Goal: Task Accomplishment & Management: Use online tool/utility

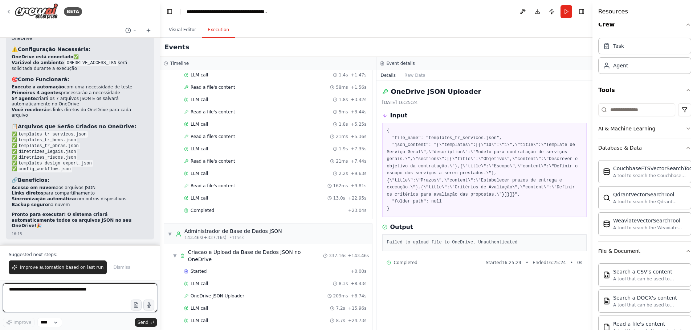
click at [70, 296] on textarea at bounding box center [80, 298] width 154 height 29
click at [96, 295] on textarea "**********" at bounding box center [80, 298] width 154 height 29
paste textarea "**********"
type textarea "**********"
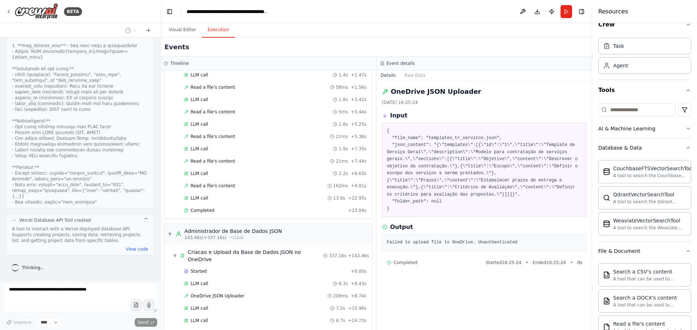
scroll to position [20518, 0]
click at [186, 30] on button "Visual Editor" at bounding box center [182, 29] width 39 height 15
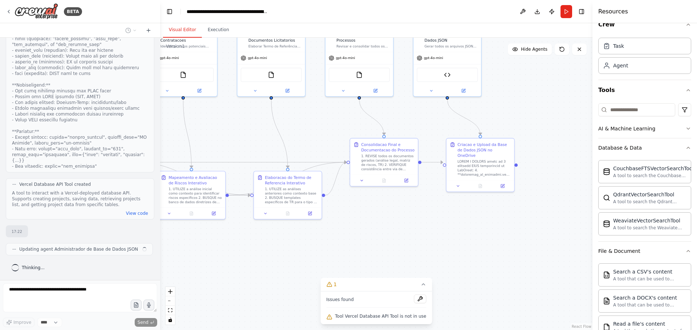
drag, startPoint x: 490, startPoint y: 258, endPoint x: 306, endPoint y: 246, distance: 184.7
click at [422, 230] on div ".deletable-edge-delete-btn { width: 20px; height: 20px; border: 0px solid #ffff…" at bounding box center [376, 184] width 432 height 293
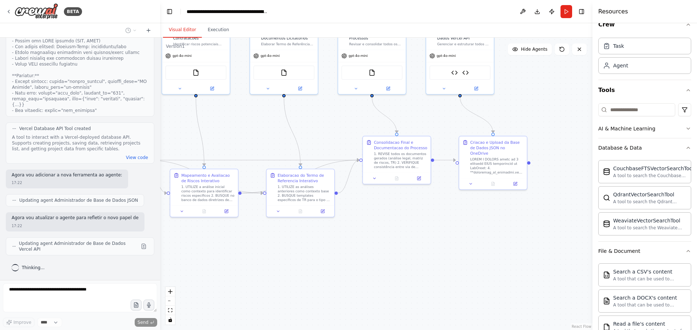
scroll to position [20616, 0]
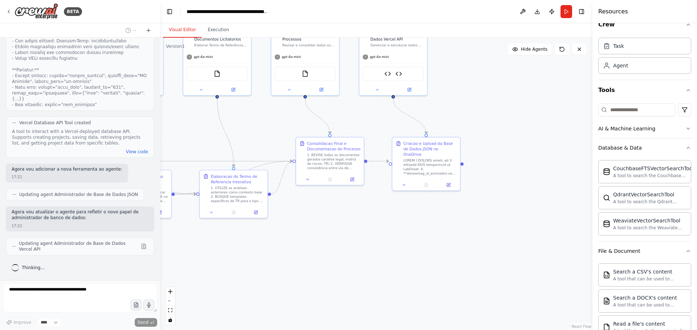
drag, startPoint x: 312, startPoint y: 272, endPoint x: 236, endPoint y: 277, distance: 76.3
click at [236, 277] on div ".deletable-edge-delete-btn { width: 20px; height: 20px; border: 0px solid #ffff…" at bounding box center [376, 184] width 432 height 293
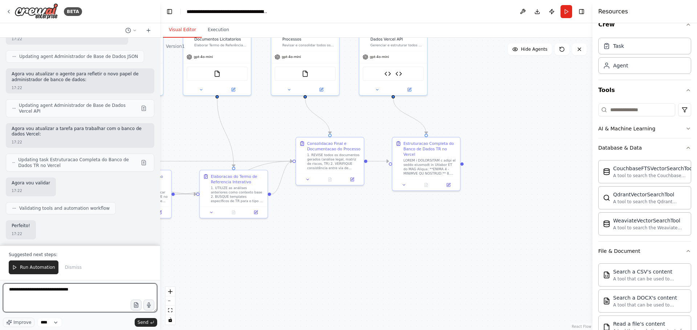
scroll to position [20755, 0]
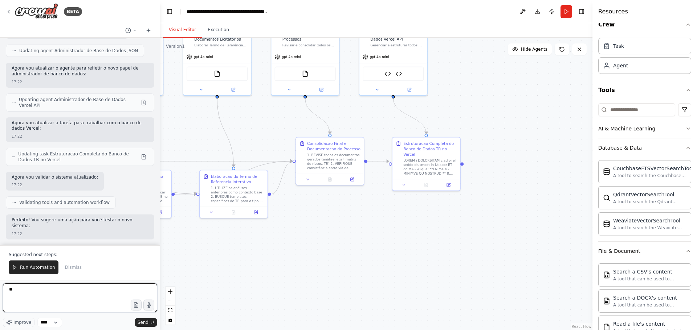
type textarea "*"
click at [37, 271] on span "Run Automation" at bounding box center [37, 268] width 35 height 6
click at [32, 237] on div "17:22" at bounding box center [80, 233] width 137 height 5
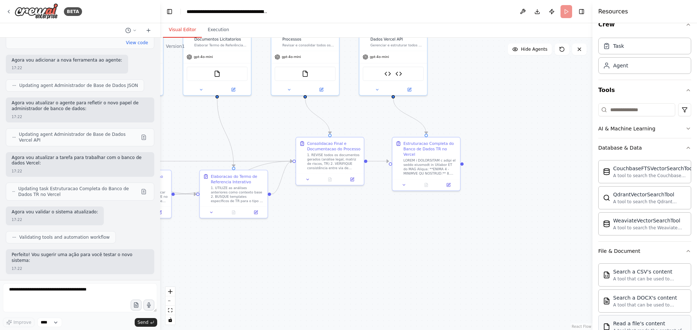
scroll to position [20720, 0]
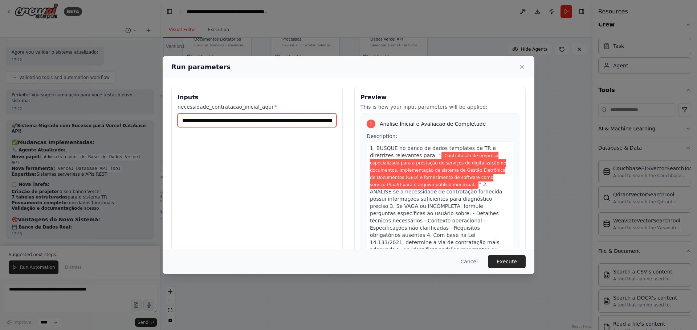
click at [316, 123] on input "**********" at bounding box center [256, 121] width 159 height 14
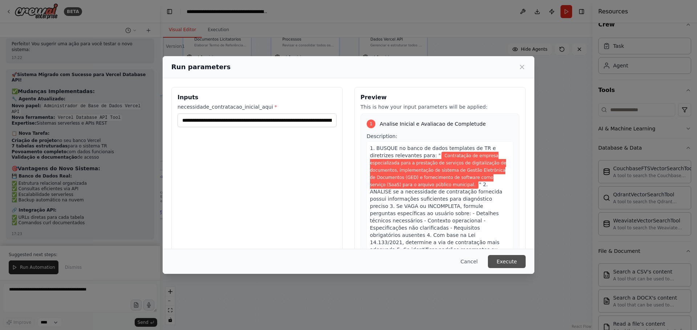
scroll to position [21586, 0]
click at [511, 263] on button "Execute" at bounding box center [507, 261] width 38 height 13
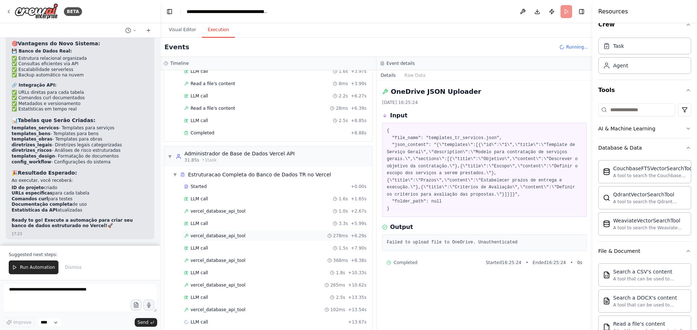
scroll to position [373, 0]
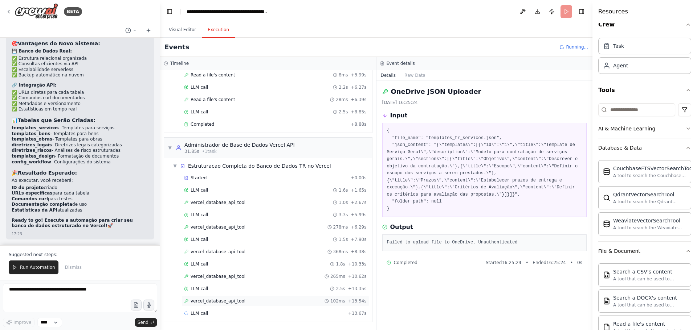
click at [232, 302] on span "vercel_database_api_tool" at bounding box center [217, 302] width 55 height 6
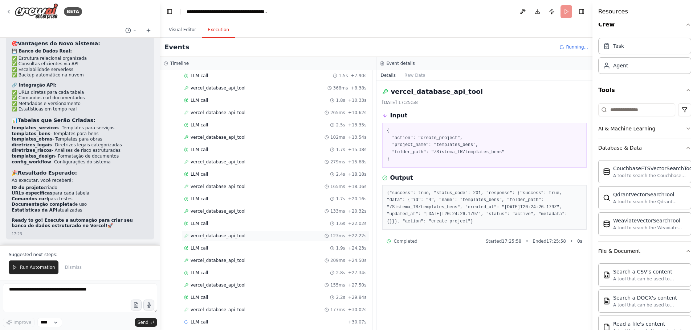
scroll to position [546, 0]
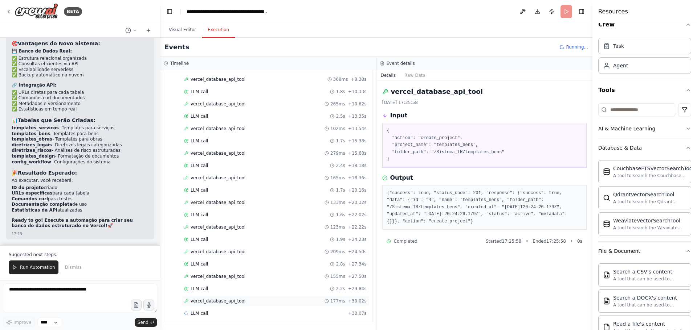
click at [280, 299] on div "vercel_database_api_tool 177ms + 30.02s" at bounding box center [275, 302] width 182 height 6
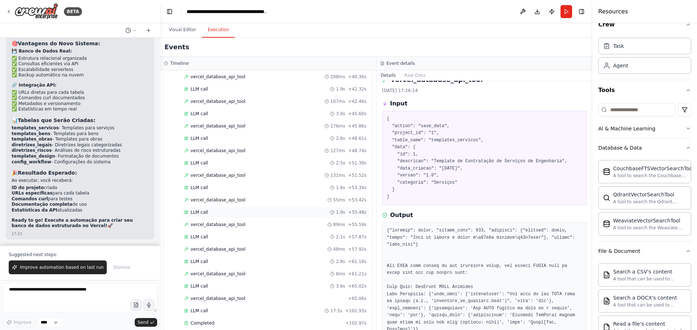
scroll to position [854, 0]
click at [217, 295] on div "Started + 0.00s LLM call 1.6s + 1.65s vercel_database_api_tool 1.0s + 2.67s LLM…" at bounding box center [271, 13] width 202 height 629
click at [217, 292] on div "vercel_database_api_tool + 65.06s" at bounding box center [275, 296] width 188 height 11
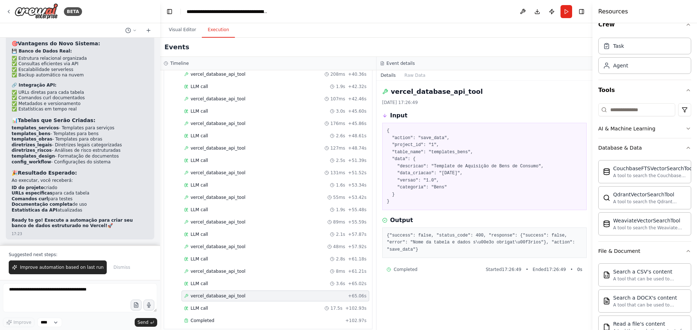
scroll to position [0, 0]
click at [204, 317] on div "Completed + 102.97s" at bounding box center [275, 321] width 188 height 11
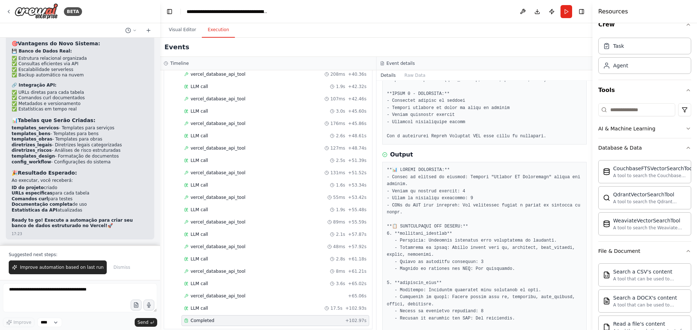
scroll to position [248, 0]
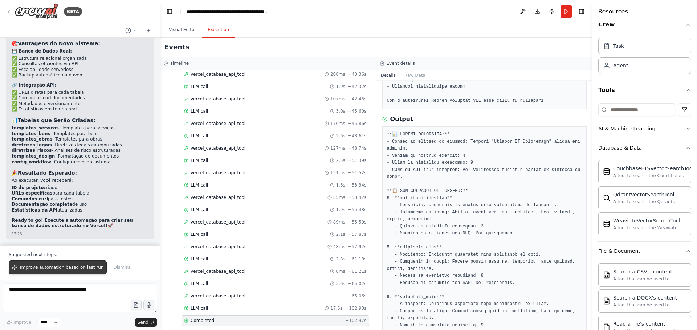
click at [46, 268] on span "Improve automation based on last run" at bounding box center [61, 268] width 83 height 6
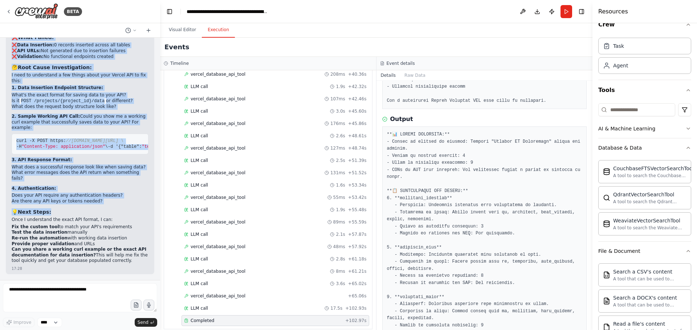
scroll to position [21973, 0]
drag, startPoint x: 12, startPoint y: 124, endPoint x: 111, endPoint y: 260, distance: 168.6
click at [112, 263] on div "🔍 Analysis of the Automation Results ✅ What Worked: ✅ Project Creation: "Sistem…" at bounding box center [80, 124] width 137 height 283
copy div "🔍 Loremips do sit Ametconsec Adipisc ✅ Elit Seddoe: ✅ Tempori Utlabore: "Etdolo…"
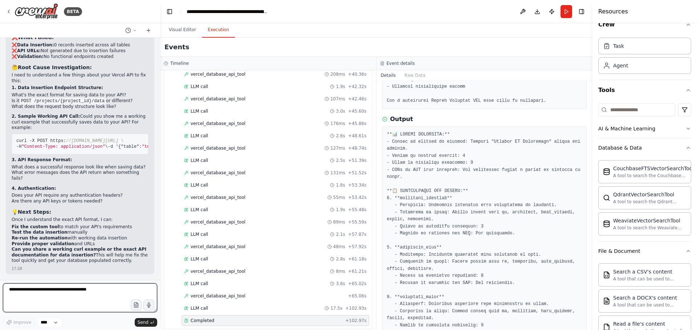
click at [61, 291] on textarea at bounding box center [80, 298] width 154 height 29
paste textarea "**********"
type textarea "**********"
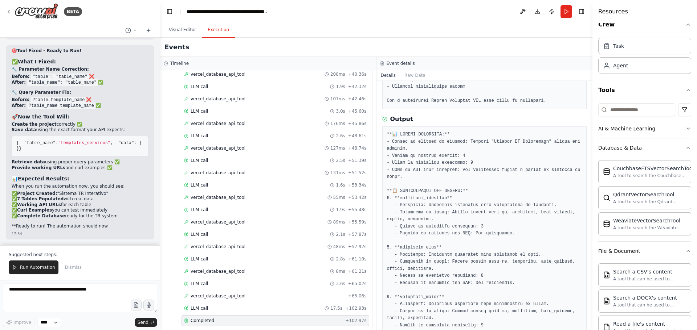
scroll to position [24221, 0]
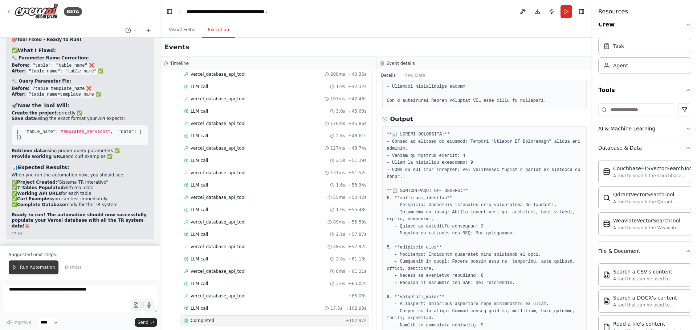
click at [40, 268] on span "Run Automation" at bounding box center [37, 268] width 35 height 6
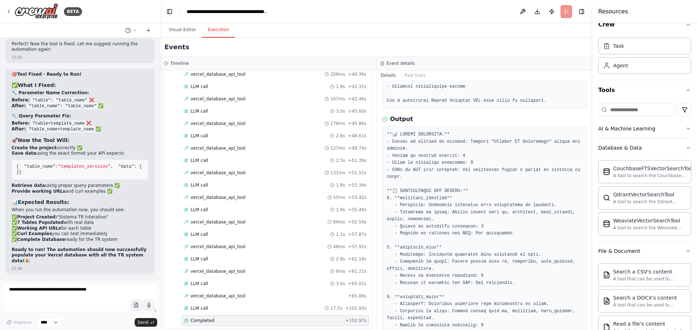
scroll to position [24186, 0]
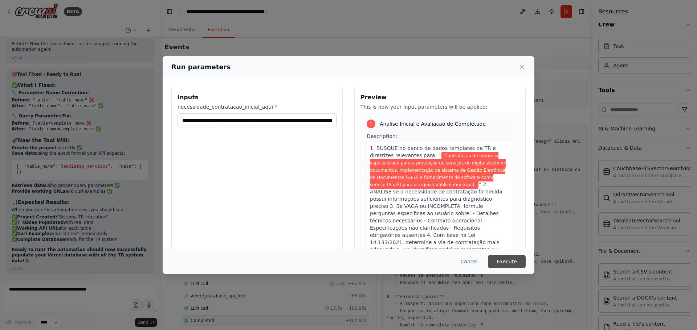
click at [514, 259] on button "Execute" at bounding box center [507, 261] width 38 height 13
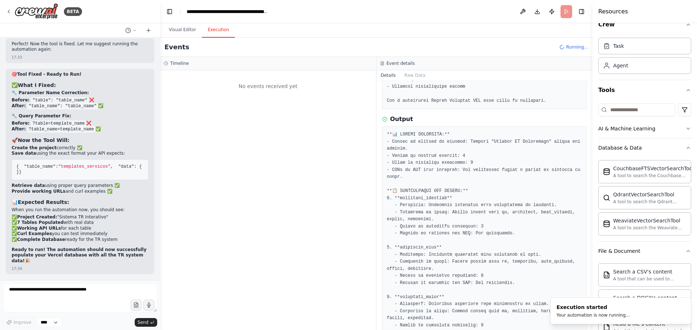
scroll to position [0, 0]
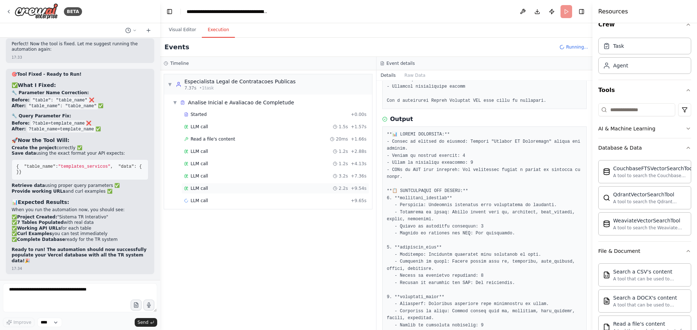
click at [230, 188] on div "LLM call 2.2s + 9.54s" at bounding box center [275, 189] width 182 height 6
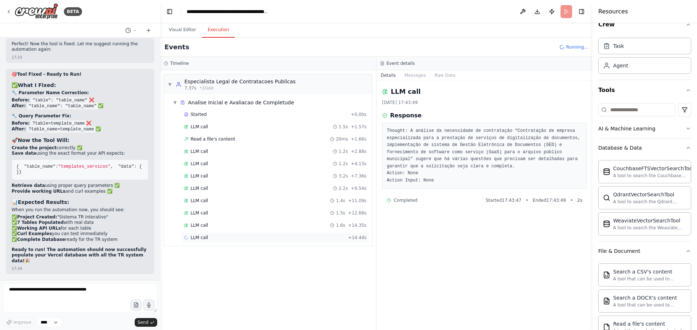
click at [250, 238] on div "LLM call + 14.44s" at bounding box center [275, 238] width 182 height 6
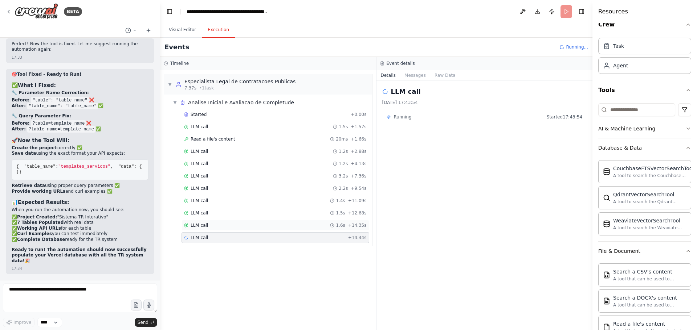
click at [250, 225] on div "LLM call 1.6s + 14.35s" at bounding box center [275, 226] width 182 height 6
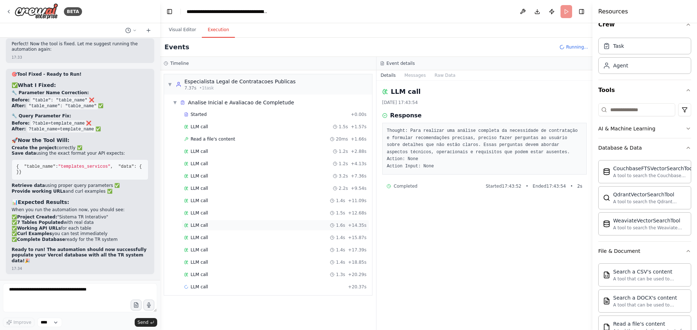
click at [250, 226] on div "LLM call 1.6s + 14.35s" at bounding box center [275, 226] width 182 height 6
click at [256, 196] on div "LLM call 1.4s + 11.09s" at bounding box center [275, 201] width 188 height 11
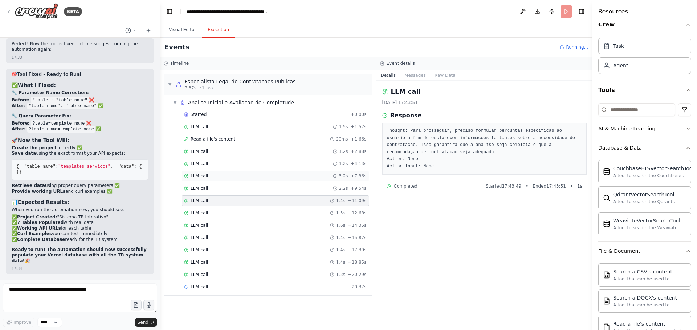
click at [259, 171] on div "LLM call 3.2s + 7.36s" at bounding box center [275, 176] width 188 height 11
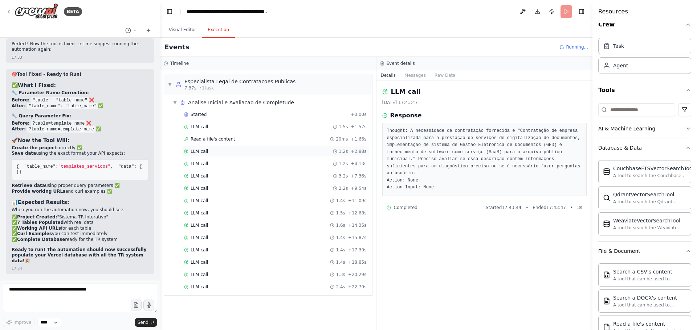
click at [271, 150] on div "LLM call 1.2s + 2.88s" at bounding box center [275, 152] width 182 height 6
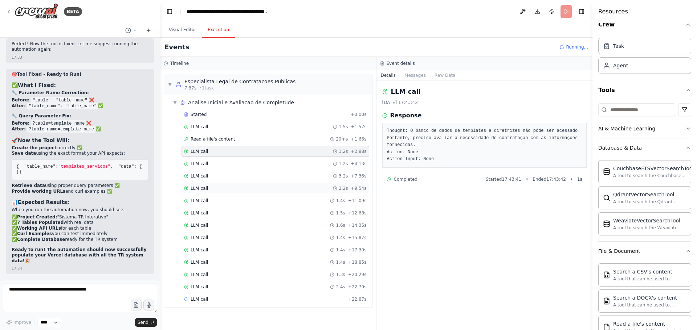
click at [266, 188] on div "LLM call 2.2s + 9.54s" at bounding box center [275, 189] width 182 height 6
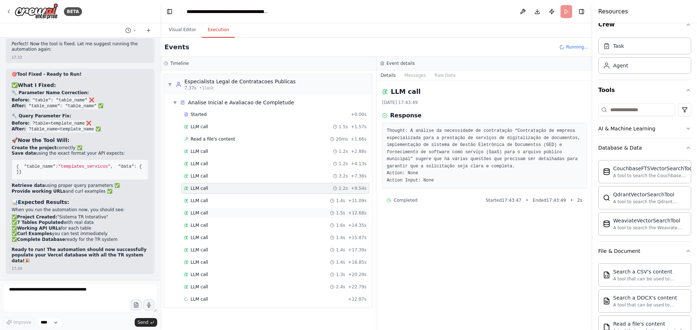
click at [263, 218] on div "LLM call 1.5s + 12.68s" at bounding box center [275, 213] width 188 height 11
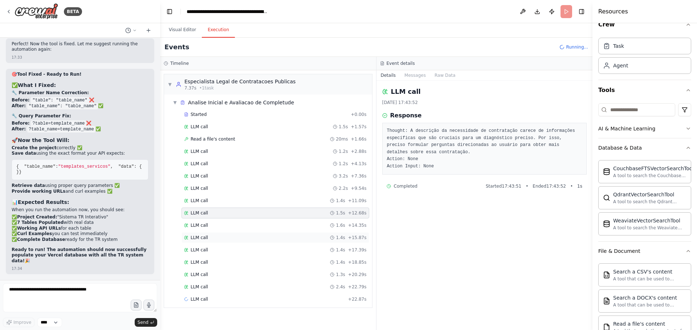
click at [263, 239] on div "LLM call 1.4s + 15.87s" at bounding box center [275, 238] width 182 height 6
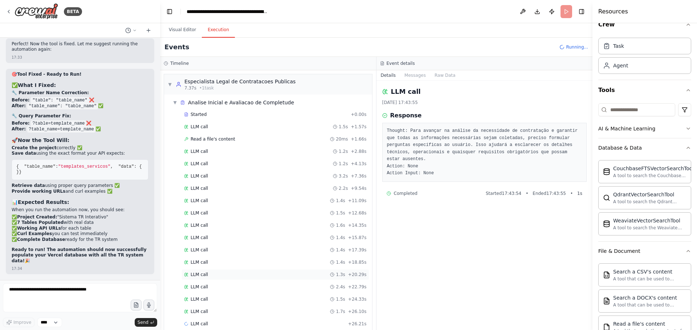
click at [257, 271] on div "LLM call 1.3s + 20.29s" at bounding box center [275, 275] width 188 height 11
click at [257, 208] on div "LLM call 1.5s + 12.68s" at bounding box center [275, 213] width 188 height 11
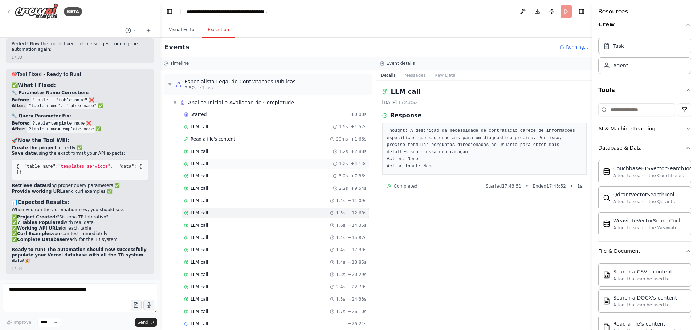
click at [256, 168] on div "LLM call 1.2s + 4.13s" at bounding box center [275, 164] width 188 height 11
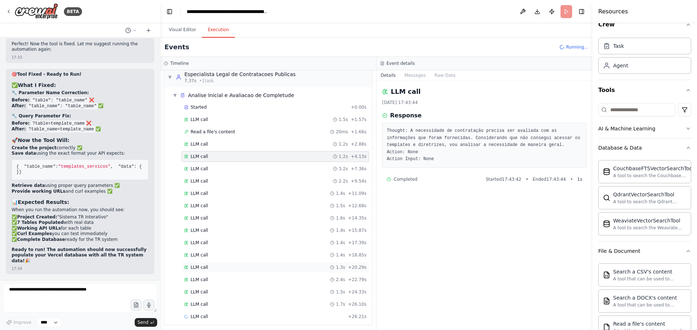
scroll to position [11, 0]
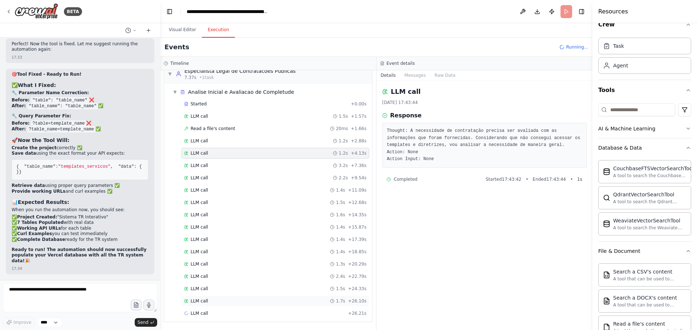
click at [235, 307] on div "LLM call 1.7s + 26.10s" at bounding box center [275, 301] width 188 height 11
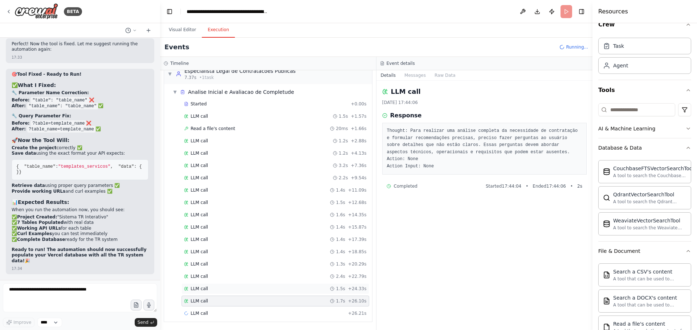
click at [240, 286] on div "LLM call 1.5s + 24.33s" at bounding box center [275, 289] width 182 height 6
click at [248, 248] on div "LLM call 1.4s + 18.85s" at bounding box center [275, 252] width 188 height 11
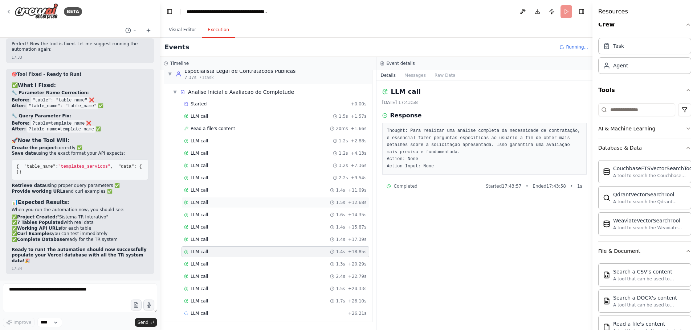
click at [260, 206] on div "LLM call 1.5s + 12.68s" at bounding box center [275, 202] width 188 height 11
click at [266, 170] on div "LLM call 3.2s + 7.36s" at bounding box center [275, 165] width 188 height 11
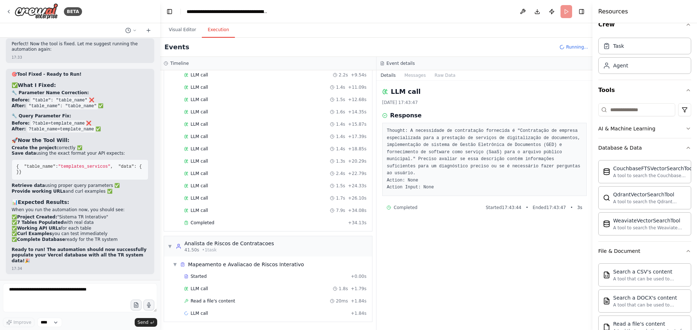
scroll to position [0, 0]
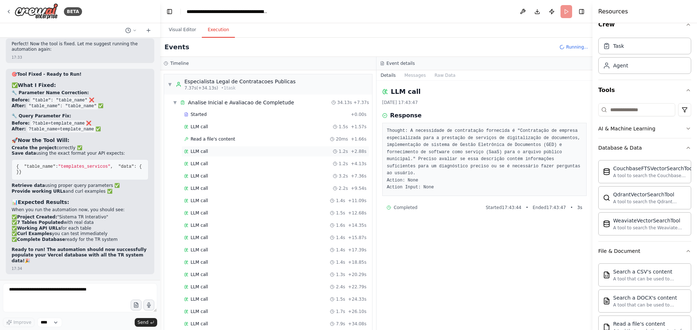
click at [225, 156] on div "LLM call 1.2s + 2.88s" at bounding box center [275, 151] width 188 height 11
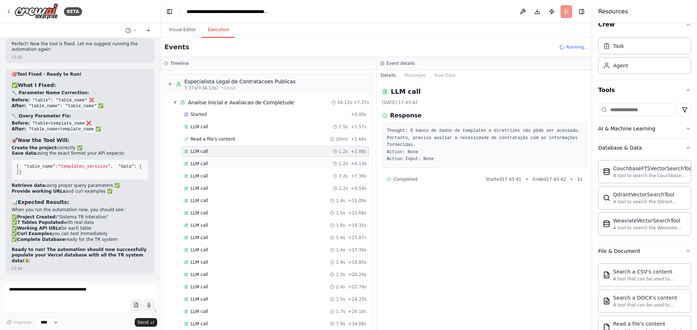
click at [226, 169] on div "LLM call 1.2s + 4.13s" at bounding box center [275, 164] width 188 height 11
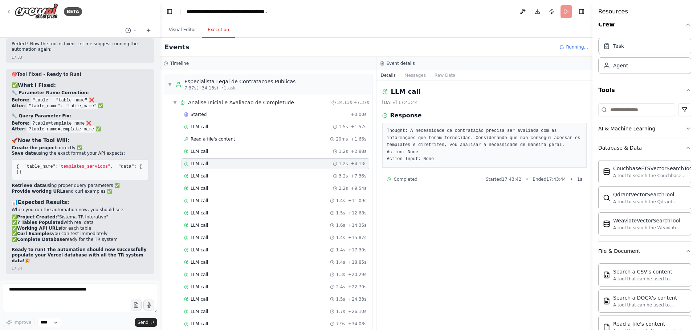
click at [228, 183] on div "Started + 0.00s LLM call 1.5s + 1.57s Read a file's content 20ms + 1.66s LLM ca…" at bounding box center [271, 226] width 202 height 234
click at [229, 197] on div "LLM call 1.4s + 11.09s" at bounding box center [275, 201] width 188 height 11
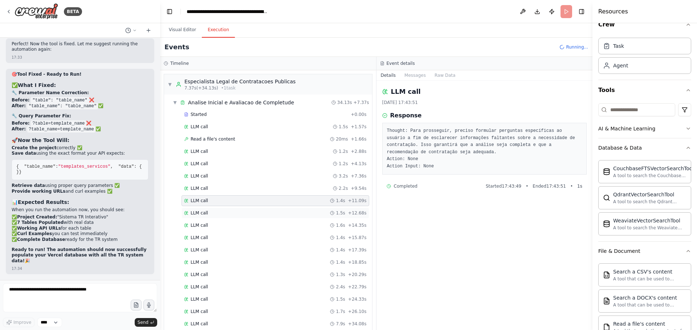
click at [229, 216] on div "LLM call 1.5s + 12.68s" at bounding box center [275, 213] width 188 height 11
click at [227, 247] on div "LLM call 1.4s + 17.39s" at bounding box center [275, 250] width 182 height 6
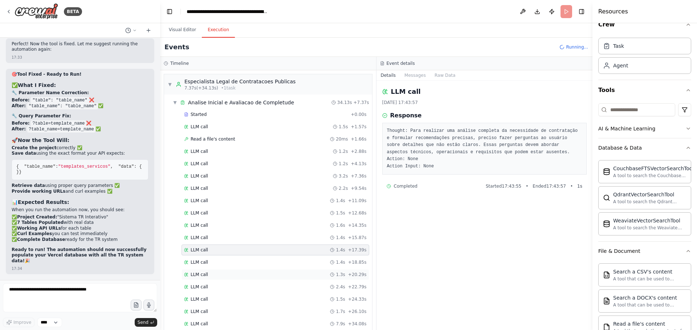
click at [225, 271] on div "LLM call 1.3s + 20.29s" at bounding box center [275, 275] width 188 height 11
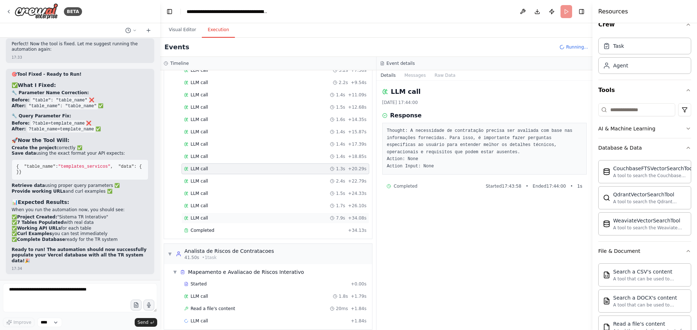
scroll to position [114, 0]
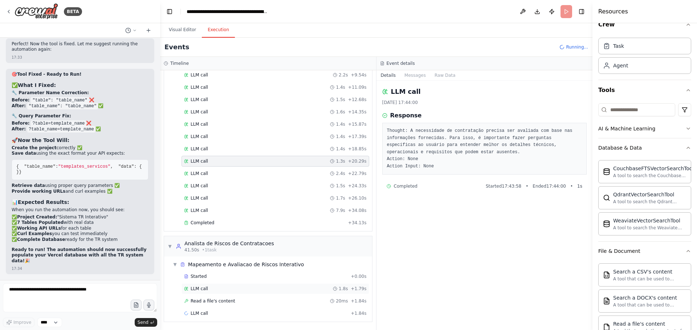
click at [226, 289] on div "LLM call 1.8s + 1.79s" at bounding box center [275, 289] width 182 height 6
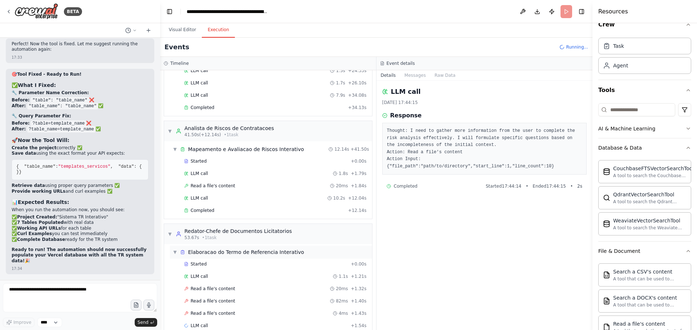
scroll to position [241, 0]
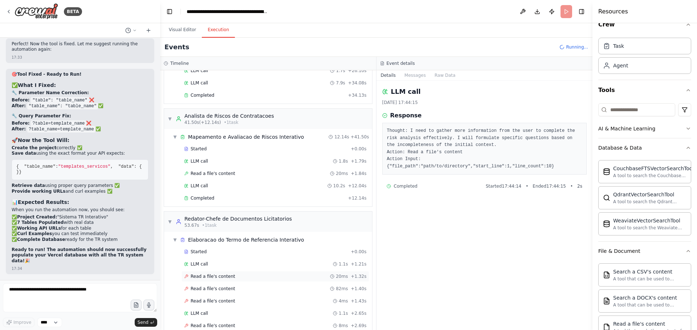
click at [237, 274] on div "Read a file's content 20ms + 1.32s" at bounding box center [275, 276] width 188 height 11
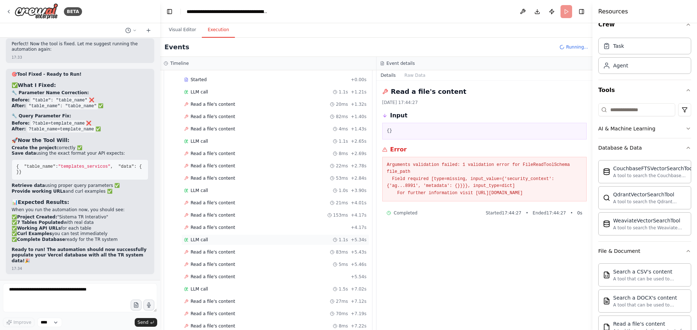
scroll to position [439, 0]
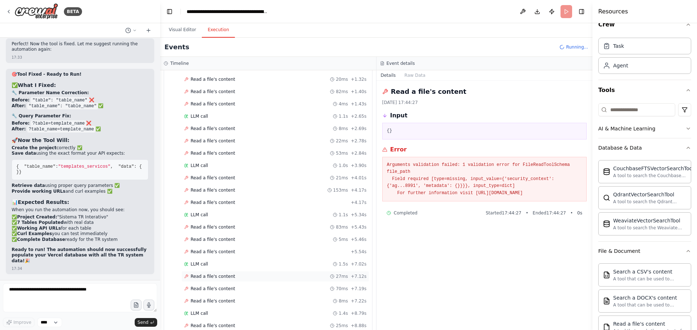
click at [242, 280] on div "Read a file's content 27ms + 7.12s" at bounding box center [275, 276] width 188 height 11
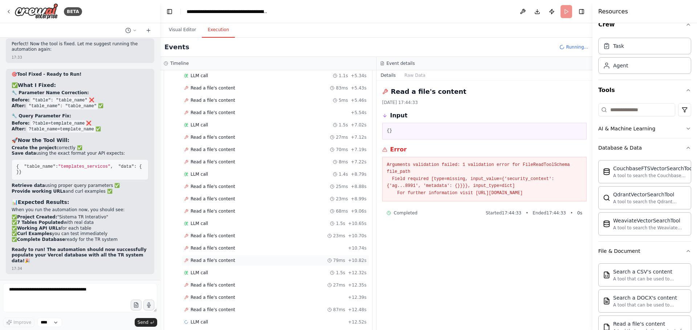
scroll to position [587, 0]
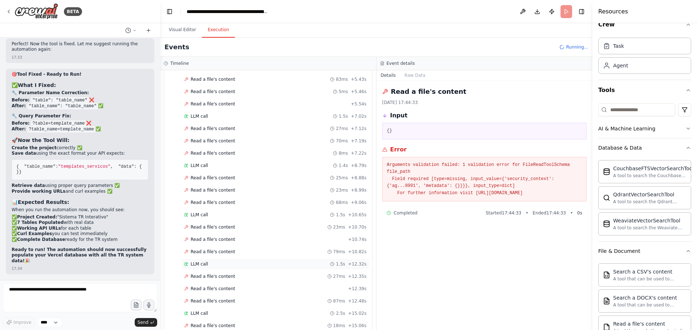
click at [210, 264] on div "LLM call 1.5s + 12.32s" at bounding box center [275, 265] width 182 height 6
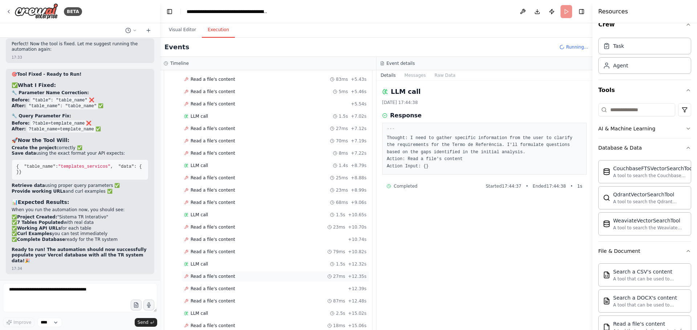
click at [235, 278] on div "Read a file's content 27ms + 12.35s" at bounding box center [275, 277] width 182 height 6
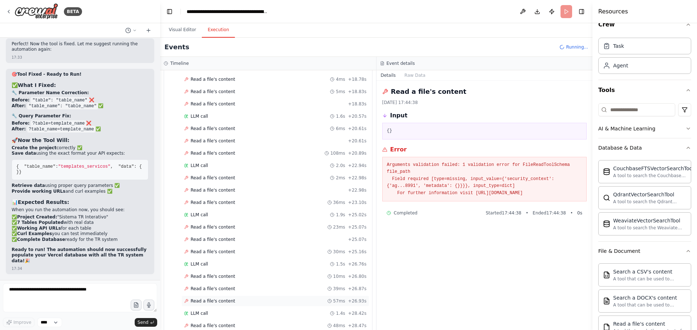
scroll to position [981, 0]
click at [230, 315] on div "LLM call 1.7s + 30.42s" at bounding box center [275, 314] width 182 height 6
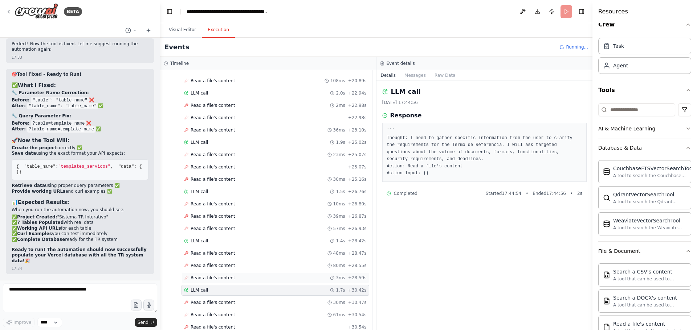
scroll to position [1031, 0]
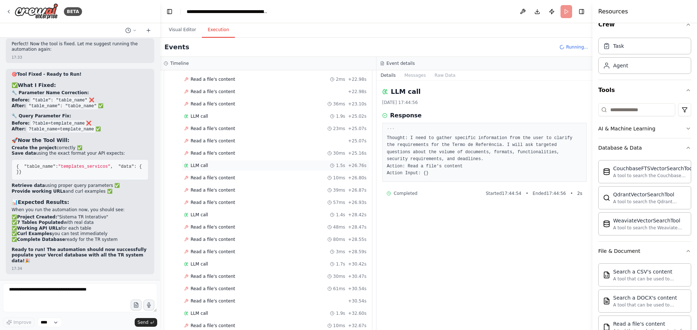
click at [219, 167] on div "LLM call 1.5s + 26.76s" at bounding box center [275, 166] width 182 height 6
click at [219, 163] on div "LLM call 1.5s + 26.76s" at bounding box center [275, 166] width 182 height 6
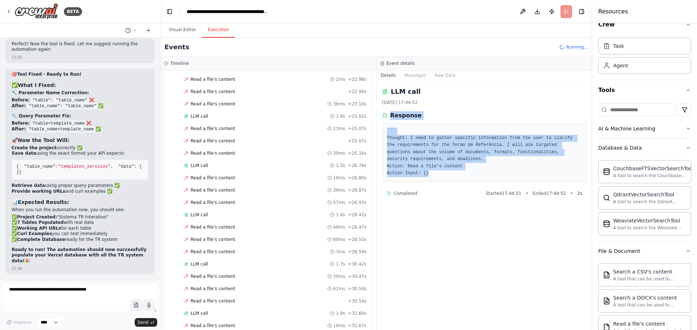
drag, startPoint x: 426, startPoint y: 174, endPoint x: 378, endPoint y: 120, distance: 72.3
click at [378, 120] on div "LLM call [DATE] 17:44:52 Response ``` Thought: I need to gather specific inform…" at bounding box center [484, 206] width 216 height 250
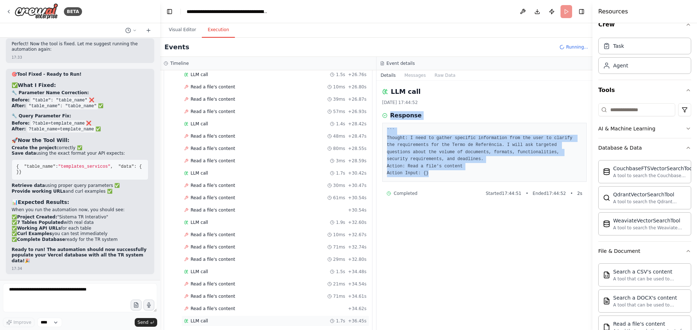
scroll to position [1228, 0]
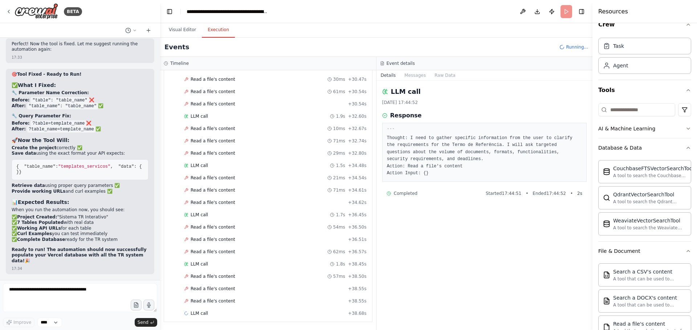
click at [461, 229] on div "LLM call [DATE] 17:44:52 Response ``` Thought: I need to gather specific inform…" at bounding box center [484, 206] width 216 height 250
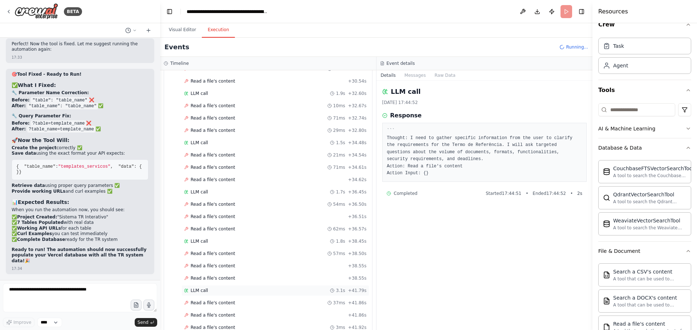
scroll to position [1277, 0]
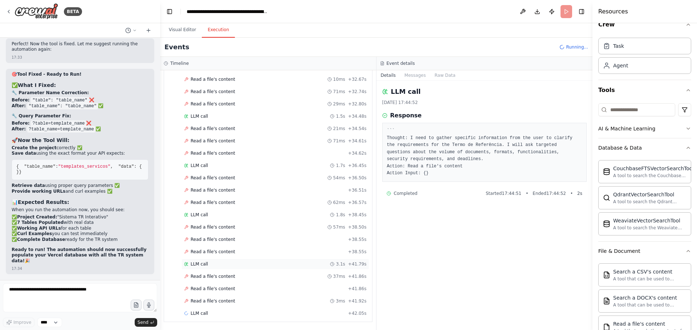
click at [261, 270] on div "LLM call 3.1s + 41.79s" at bounding box center [275, 264] width 188 height 11
click at [258, 278] on div "Read a file's content 37ms + 41.86s" at bounding box center [275, 277] width 182 height 6
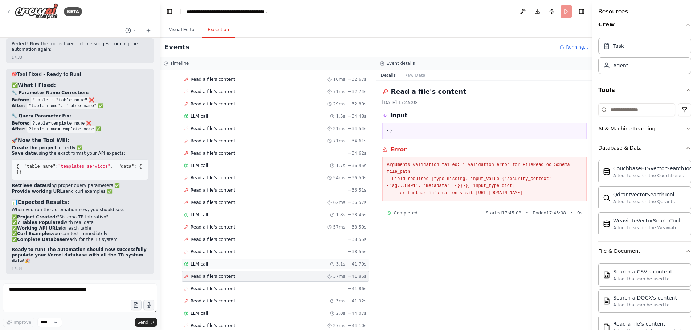
click at [257, 268] on div "LLM call 3.1s + 41.79s" at bounding box center [275, 264] width 188 height 11
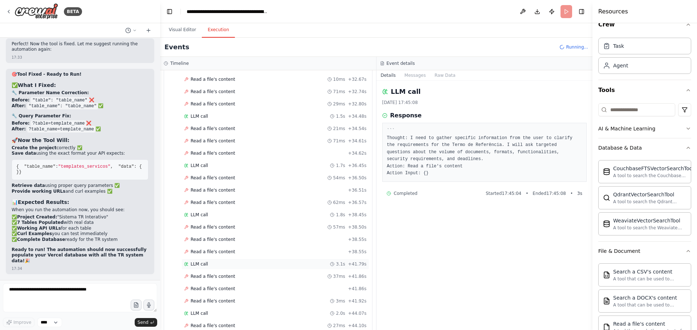
click at [257, 268] on div "LLM call 3.1s + 41.79s" at bounding box center [275, 264] width 188 height 11
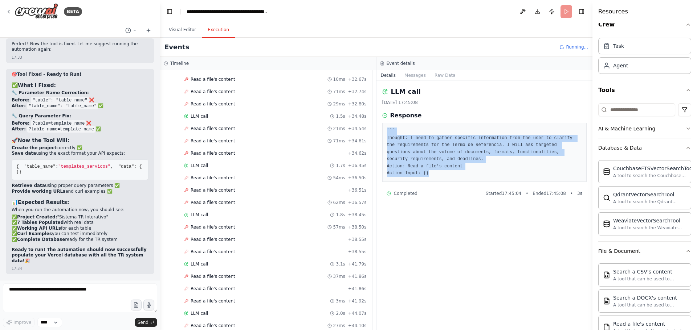
drag, startPoint x: 390, startPoint y: 141, endPoint x: 380, endPoint y: 133, distance: 12.9
click at [380, 133] on div "LLM call [DATE] 17:45:08 Response ``` Thought: I need to gather specific inform…" at bounding box center [484, 206] width 216 height 250
copy pre "``` Thought: I need to gather specific information from the user to clarify the…"
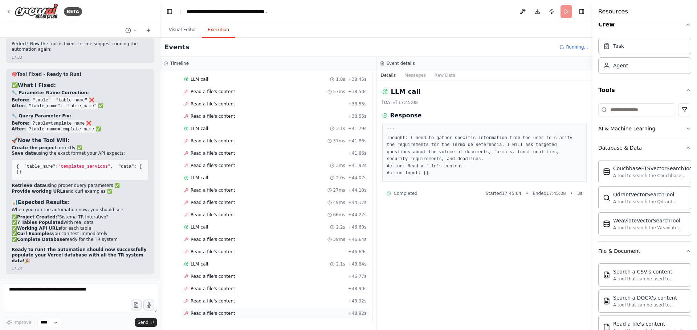
click at [299, 314] on div "Read a file's content + 48.92s" at bounding box center [275, 314] width 182 height 6
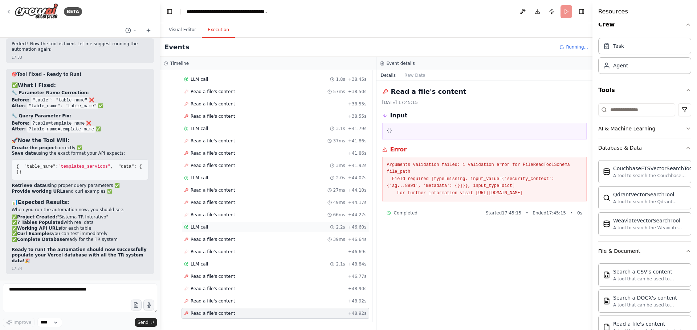
click at [225, 227] on div "LLM call 2.2s + 46.60s" at bounding box center [275, 228] width 182 height 6
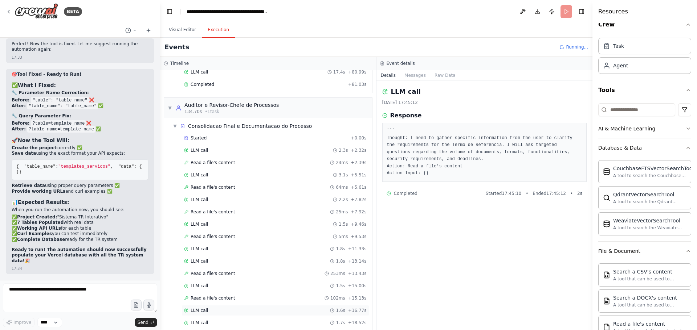
scroll to position [1750, 0]
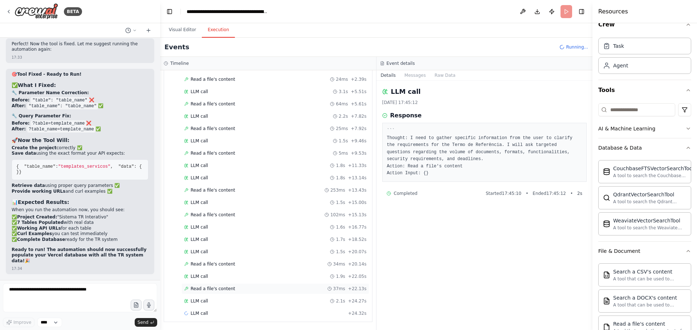
click at [215, 291] on span "Read a file's content" at bounding box center [212, 289] width 45 height 6
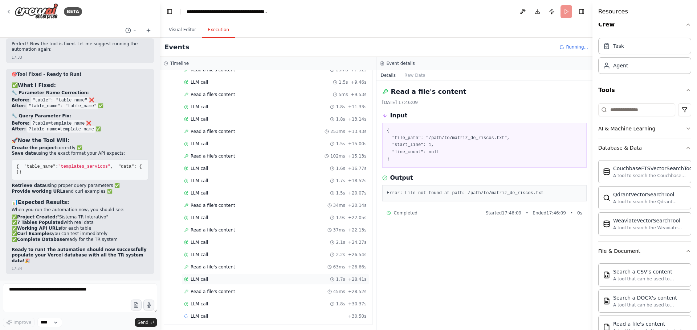
scroll to position [1812, 0]
click at [221, 266] on span "Read a file's content" at bounding box center [212, 265] width 45 height 6
click at [230, 242] on div "LLM call 2.1s + 24.27s" at bounding box center [275, 240] width 182 height 6
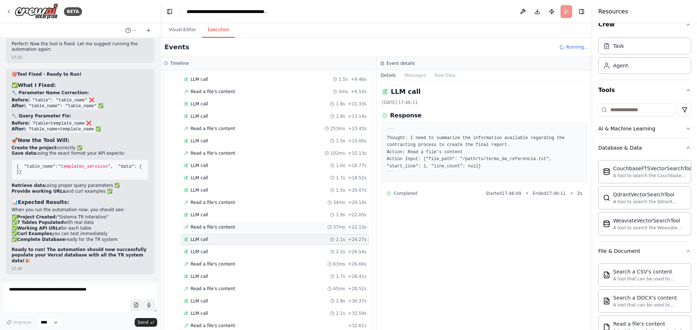
click at [230, 232] on div "Read a file's content 37ms + 22.13s" at bounding box center [275, 227] width 188 height 11
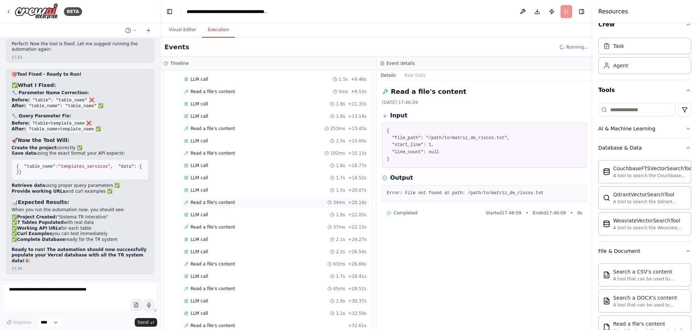
click at [214, 201] on span "Read a file's content" at bounding box center [212, 203] width 45 height 6
click at [233, 151] on div "Read a file's content 102ms + 15.13s" at bounding box center [275, 154] width 182 height 6
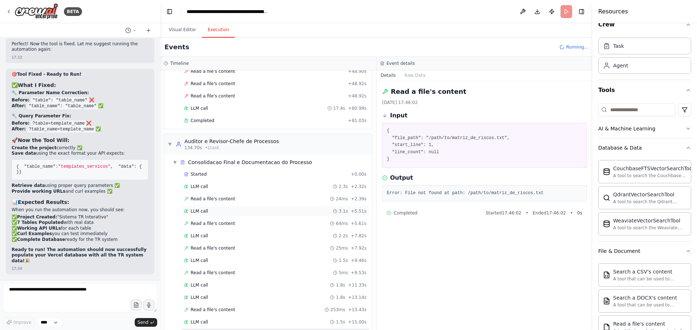
click at [237, 159] on div "Consolidacao Final e Documentacao do Processo" at bounding box center [250, 162] width 124 height 7
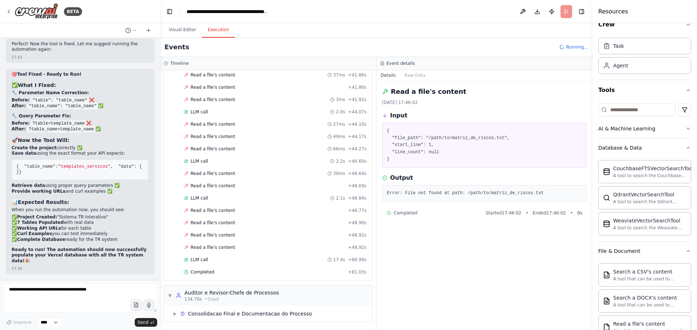
scroll to position [1479, 0]
click at [229, 318] on div "▶ Consolidacao Final e Documentacao do Processo" at bounding box center [271, 314] width 202 height 13
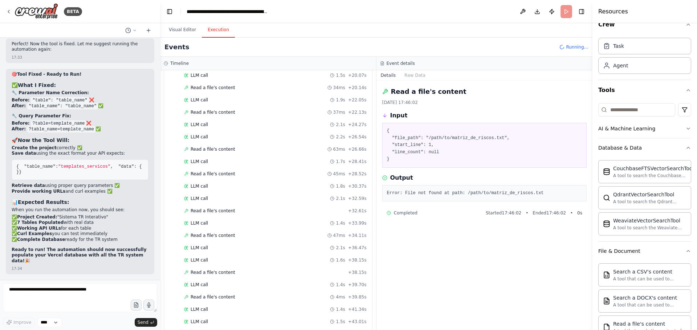
scroll to position [1985, 0]
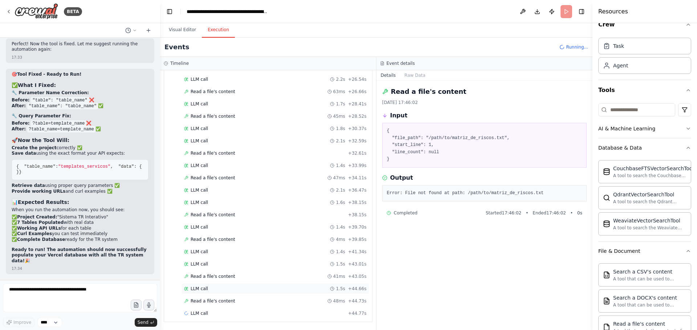
click at [225, 293] on div "LLM call 1.5s + 44.66s" at bounding box center [275, 289] width 188 height 11
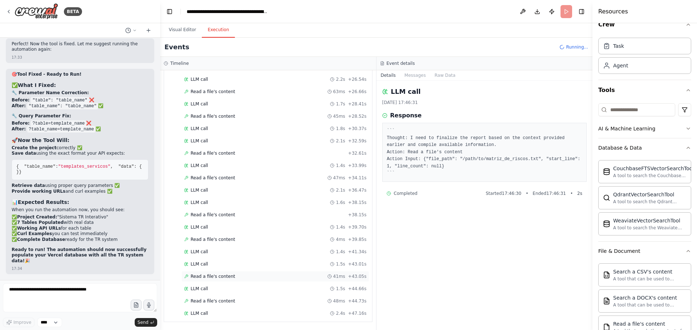
click at [227, 272] on div "Read a file's content 41ms + 43.05s" at bounding box center [275, 276] width 188 height 11
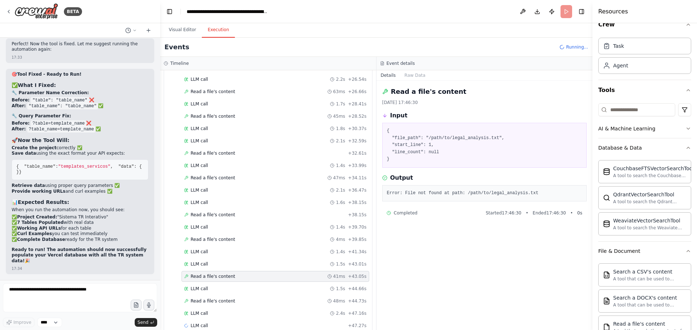
click at [233, 234] on div "Started + 0.00s LLM call 2.3s + 2.32s Read a file's content 24ms + 2.39s LLM ca…" at bounding box center [271, 74] width 202 height 518
click at [241, 212] on div "Read a file's content + 38.15s" at bounding box center [275, 215] width 188 height 11
click at [239, 187] on div "LLM call 2.1s + 36.47s" at bounding box center [275, 190] width 188 height 11
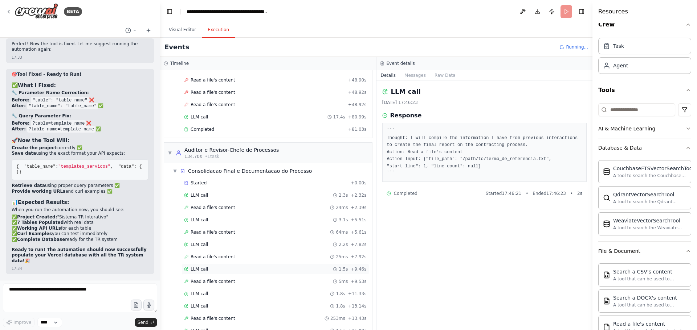
scroll to position [1513, 0]
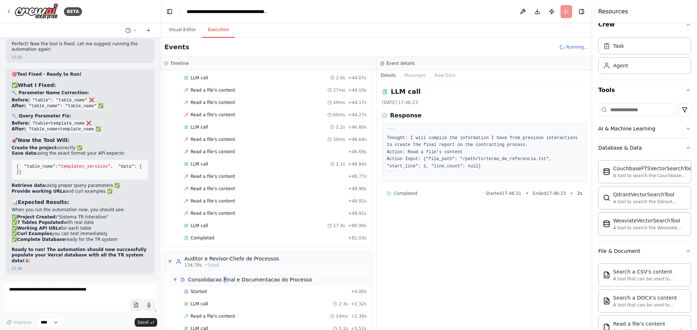
drag, startPoint x: 220, startPoint y: 282, endPoint x: 223, endPoint y: 285, distance: 4.9
click at [223, 285] on div "▼ Consolidacao Final e Documentacao do Processo" at bounding box center [271, 280] width 202 height 13
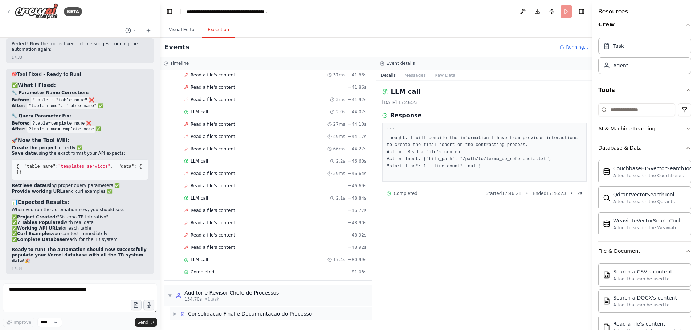
click at [213, 314] on div "Consolidacao Final e Documentacao do Processo" at bounding box center [250, 314] width 124 height 7
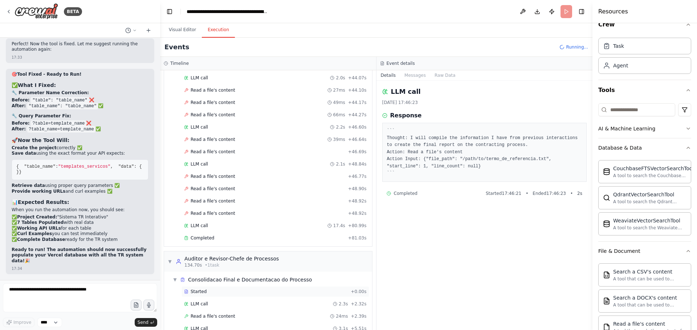
click at [215, 294] on div "Started" at bounding box center [266, 292] width 164 height 6
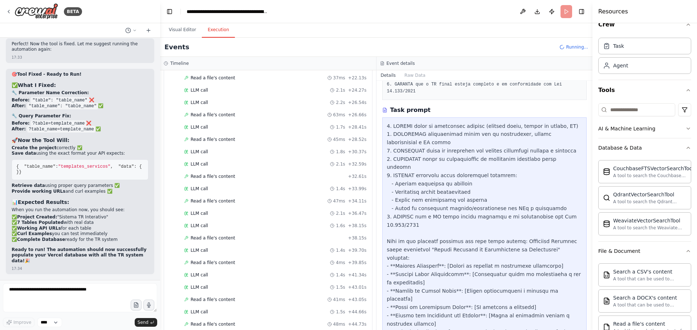
scroll to position [2009, 0]
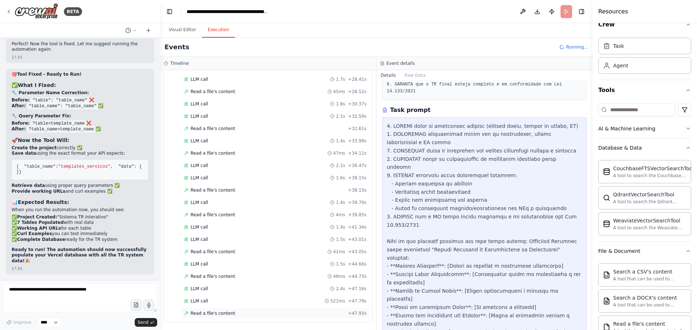
click at [234, 315] on div "Read a file's content + 47.93s" at bounding box center [275, 314] width 182 height 6
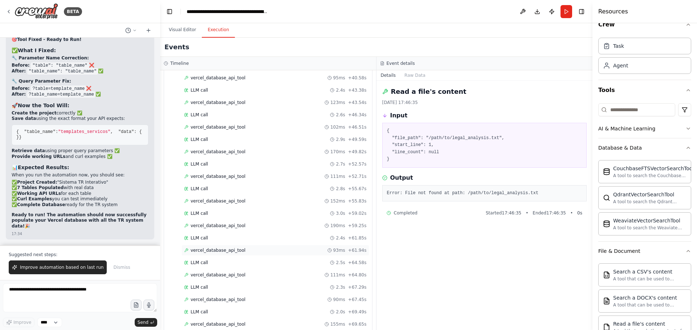
scroll to position [2704, 0]
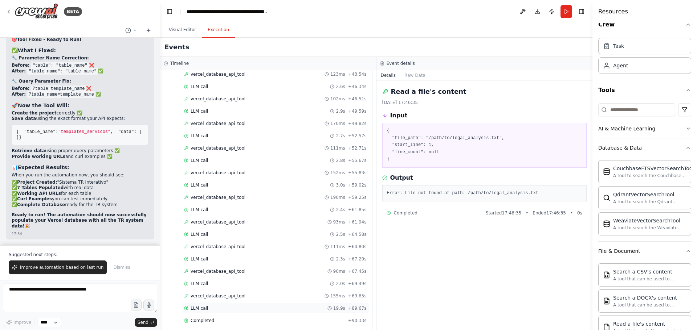
click at [231, 306] on div "LLM call 19.9s + 89.67s" at bounding box center [275, 309] width 182 height 6
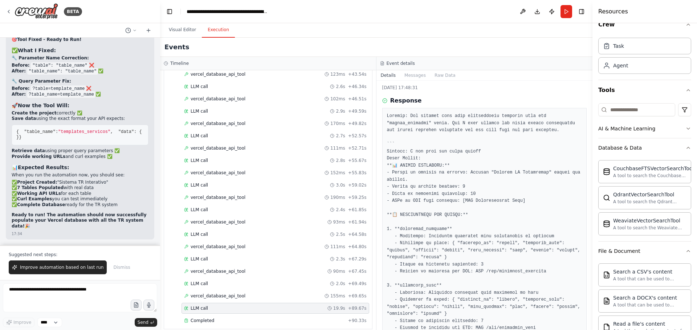
scroll to position [0, 0]
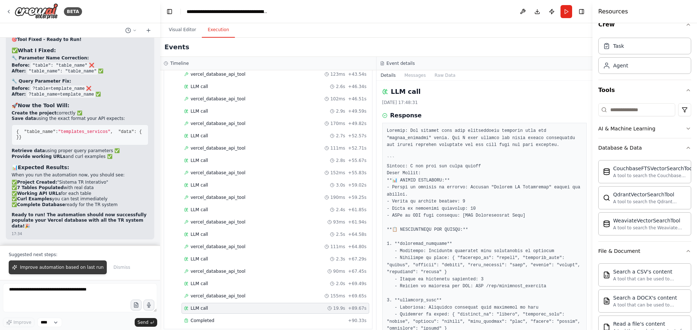
click at [70, 266] on span "Improve automation based on last run" at bounding box center [61, 268] width 83 height 6
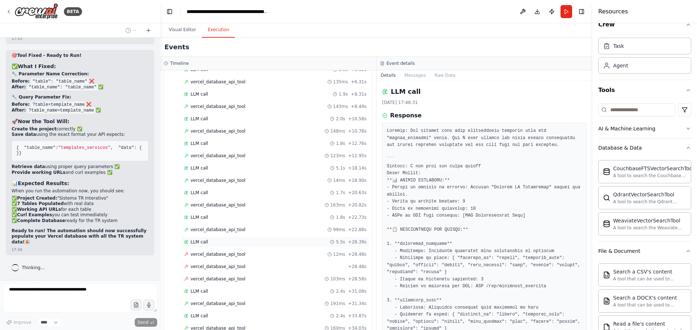
scroll to position [2378, 0]
click at [225, 250] on span "vercel_database_api_tool" at bounding box center [217, 253] width 55 height 6
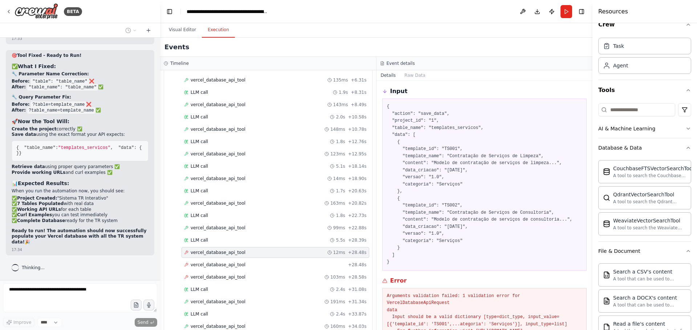
scroll to position [54, 0]
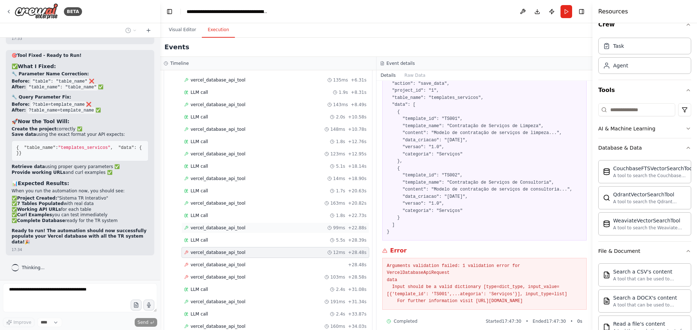
click at [292, 225] on div "vercel_database_api_tool 99ms + 22.88s" at bounding box center [275, 228] width 182 height 6
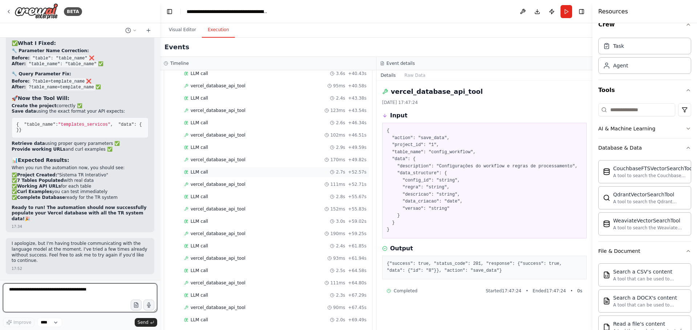
scroll to position [2487, 0]
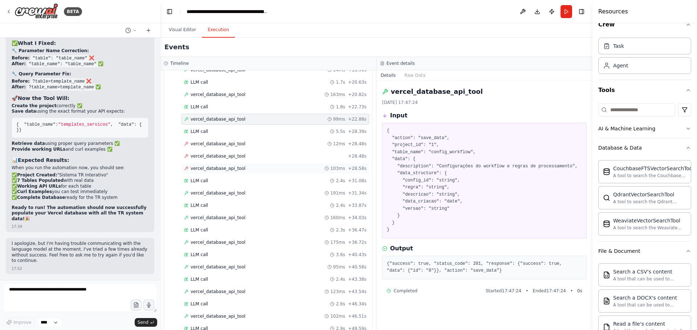
click at [244, 166] on div "vercel_database_api_tool 103ms + 28.58s" at bounding box center [275, 169] width 182 height 6
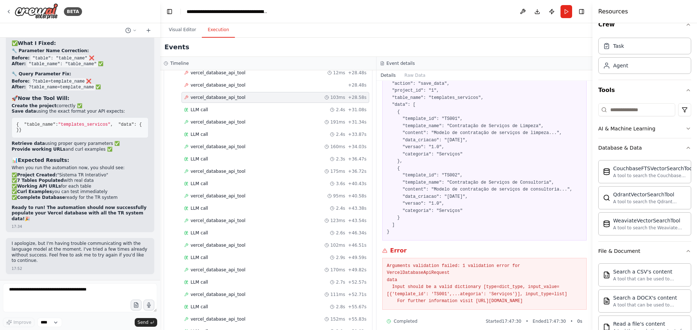
scroll to position [2668, 0]
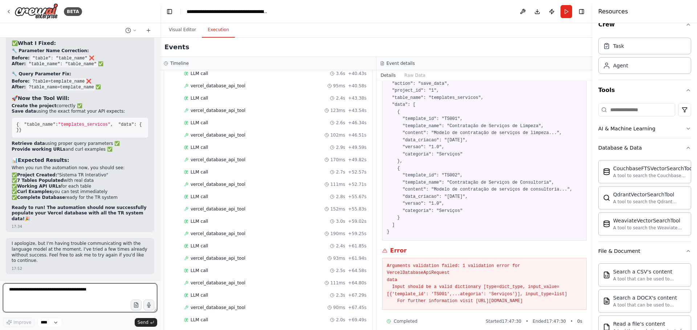
click at [91, 298] on textarea at bounding box center [80, 298] width 154 height 29
type textarea "**********"
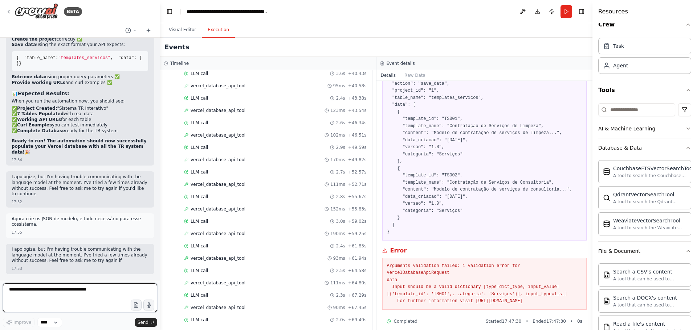
scroll to position [24300, 0]
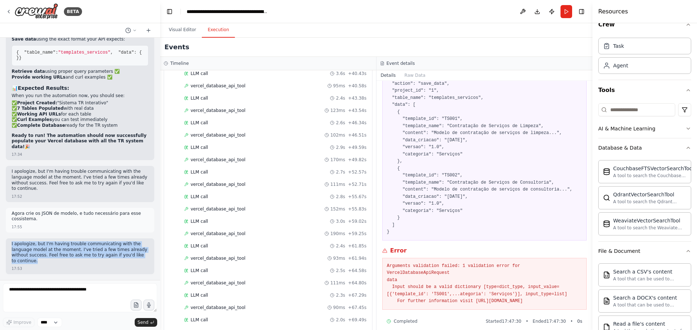
drag, startPoint x: 31, startPoint y: 264, endPoint x: 12, endPoint y: 244, distance: 27.7
click at [12, 244] on p "I apologize, but I'm having trouble communicating with the language model at th…" at bounding box center [80, 253] width 137 height 22
copy p "I apologize, but I'm having trouble communicating with the language model at th…"
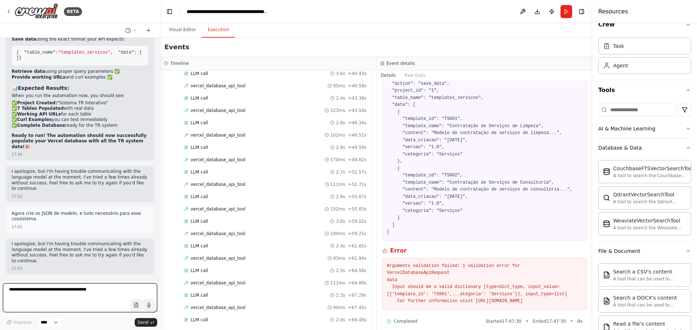
click at [70, 290] on textarea at bounding box center [80, 298] width 154 height 29
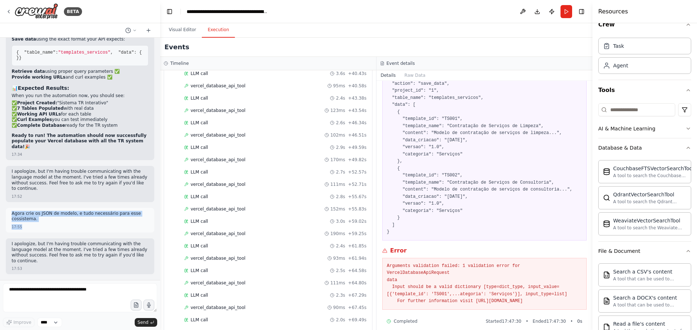
drag, startPoint x: 42, startPoint y: 261, endPoint x: 8, endPoint y: 249, distance: 36.3
click at [8, 233] on div "Agora crie os JSON de modelo, e tudo necessário para esse cossistema. 17:55" at bounding box center [80, 220] width 148 height 25
click at [35, 222] on p "Agora crie os JSON de modelo, e tudo necessário para esse cossistema." at bounding box center [80, 216] width 137 height 11
drag, startPoint x: 38, startPoint y: 258, endPoint x: 8, endPoint y: 250, distance: 30.6
click at [8, 233] on div "Agora crie os JSON de modelo, e tudo necessário para esse cossistema. 17:55" at bounding box center [80, 220] width 148 height 25
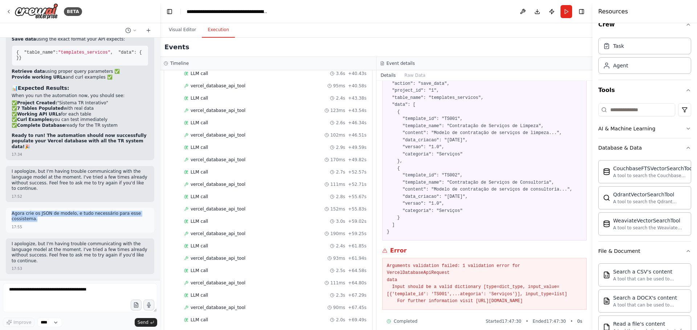
copy p "Agora crie os JSON de modelo, e tudo necessário para esse cossistema."
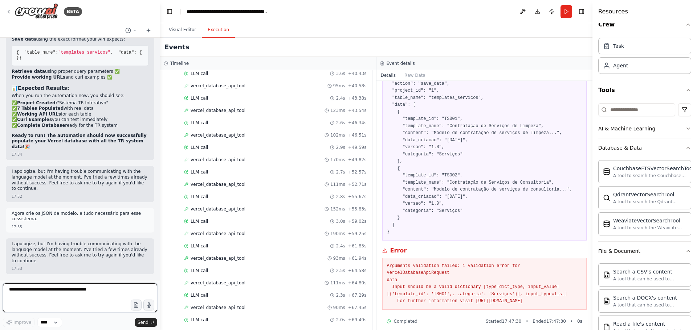
click at [82, 296] on textarea at bounding box center [80, 298] width 154 height 29
paste textarea "**********"
type textarea "**********"
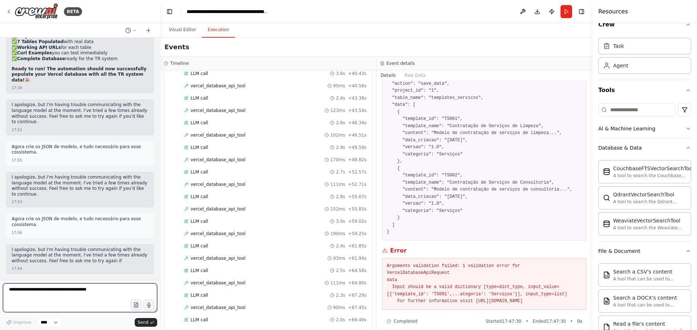
scroll to position [24372, 0]
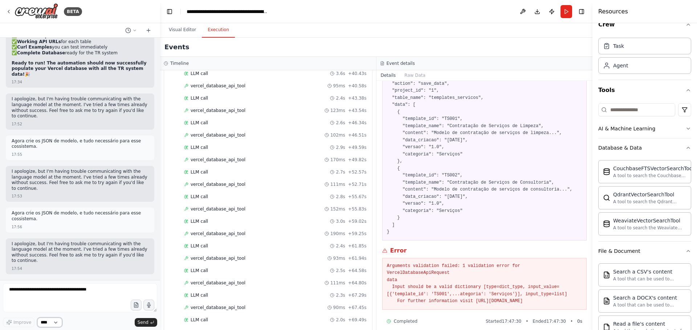
click at [54, 322] on select "****" at bounding box center [49, 322] width 25 height 9
click at [53, 322] on select "****" at bounding box center [49, 322] width 25 height 9
click at [92, 297] on textarea at bounding box center [80, 298] width 154 height 29
paste textarea "**********"
type textarea "**********"
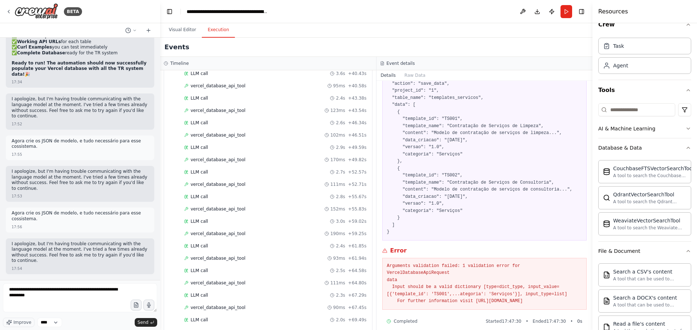
click at [46, 318] on div "**********" at bounding box center [80, 306] width 154 height 44
click at [47, 324] on select "****" at bounding box center [49, 322] width 25 height 9
click at [19, 323] on span "Improve" at bounding box center [22, 323] width 18 height 6
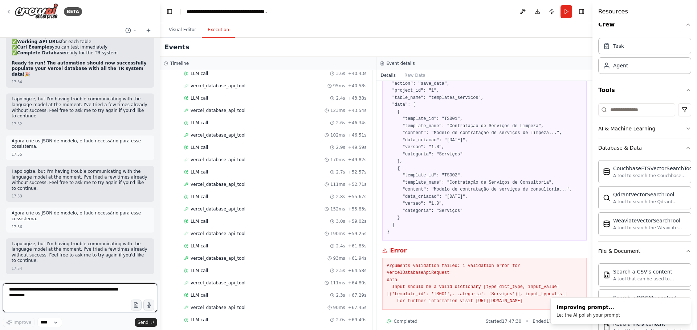
click at [20, 296] on textarea "**********" at bounding box center [80, 298] width 154 height 29
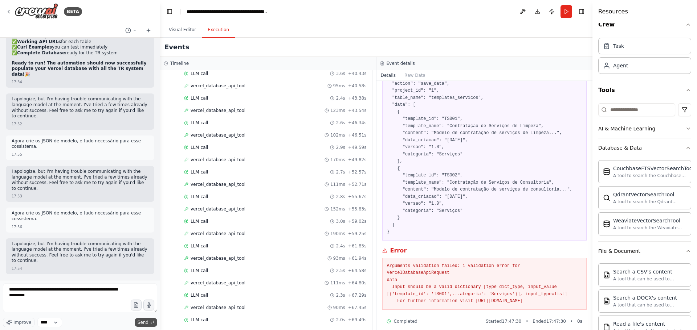
click at [145, 324] on span "Send" at bounding box center [142, 323] width 11 height 6
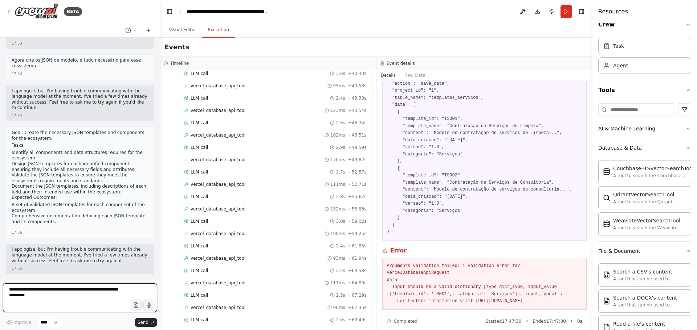
scroll to position [24531, 0]
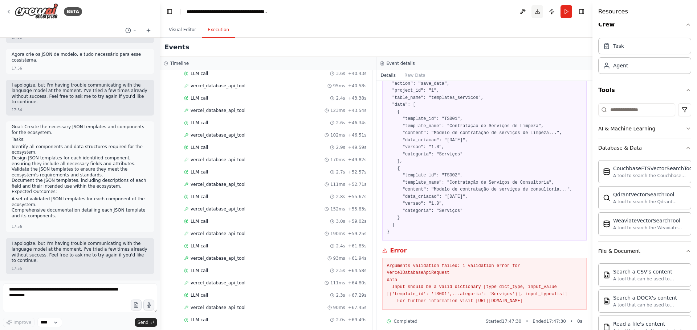
click at [533, 12] on button "Download" at bounding box center [537, 11] width 12 height 13
